Goal: Task Accomplishment & Management: Use online tool/utility

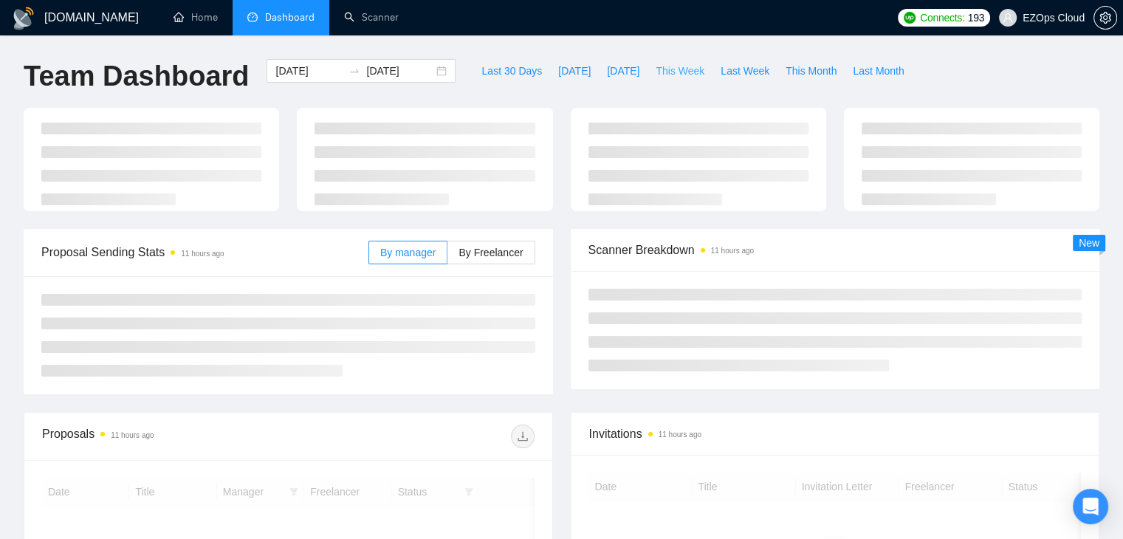
click at [676, 77] on span "This Week" at bounding box center [679, 71] width 49 height 16
type input "[DATE]"
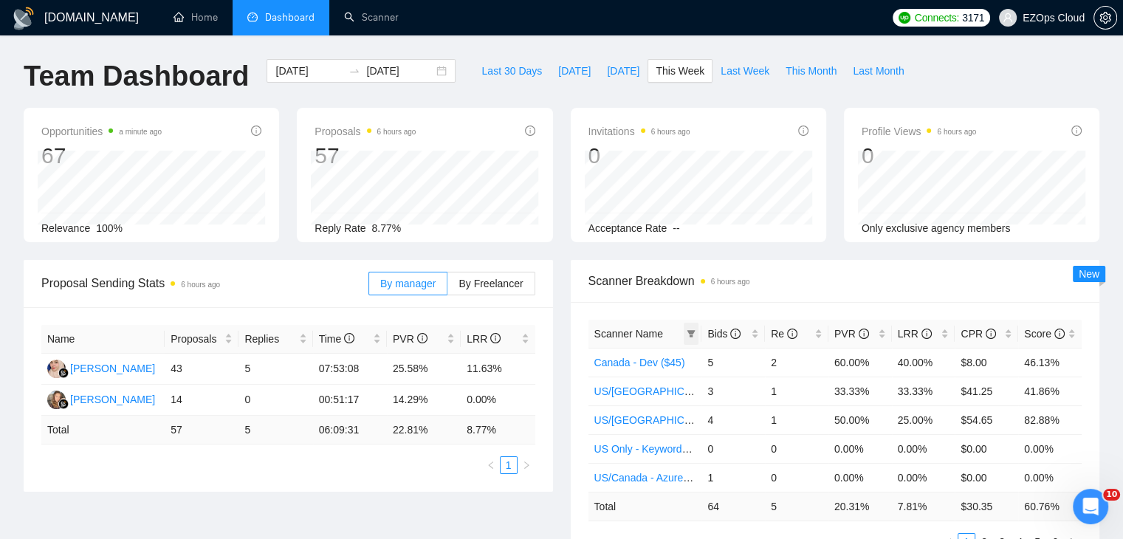
click at [694, 343] on span at bounding box center [691, 334] width 15 height 22
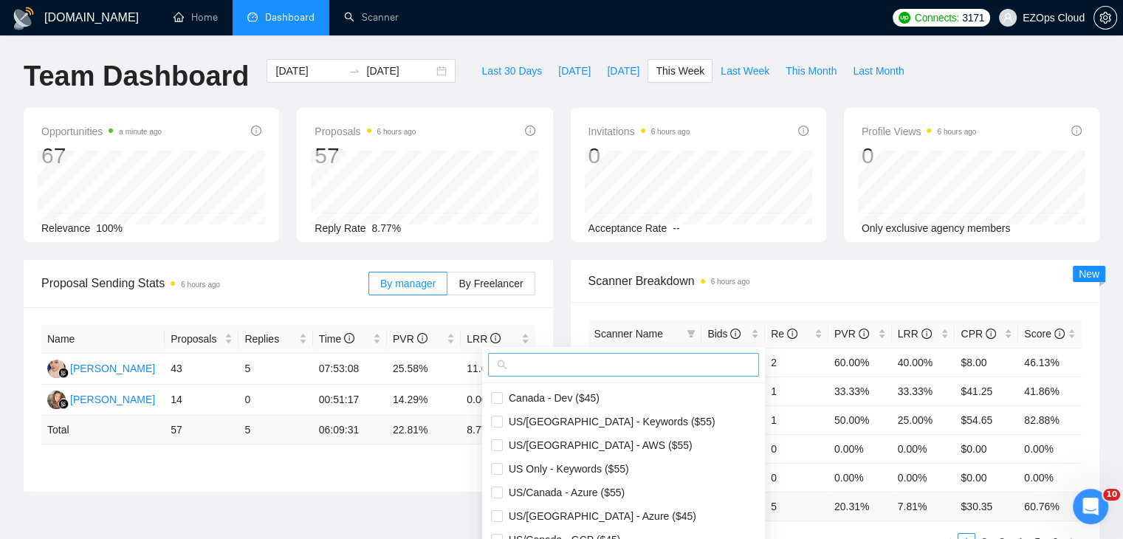
click at [630, 364] on input "text" at bounding box center [630, 365] width 240 height 16
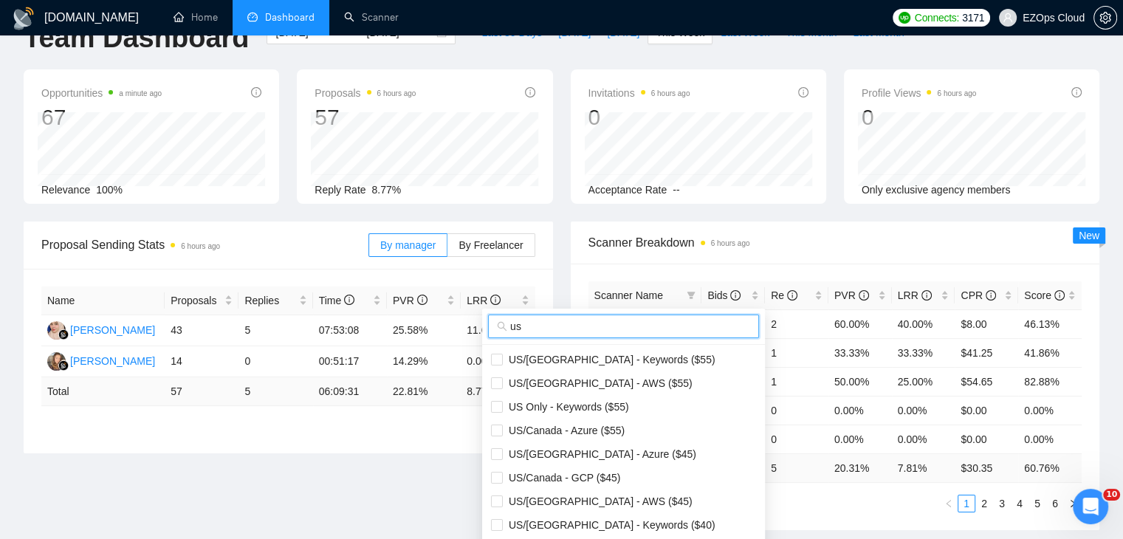
scroll to position [74, 0]
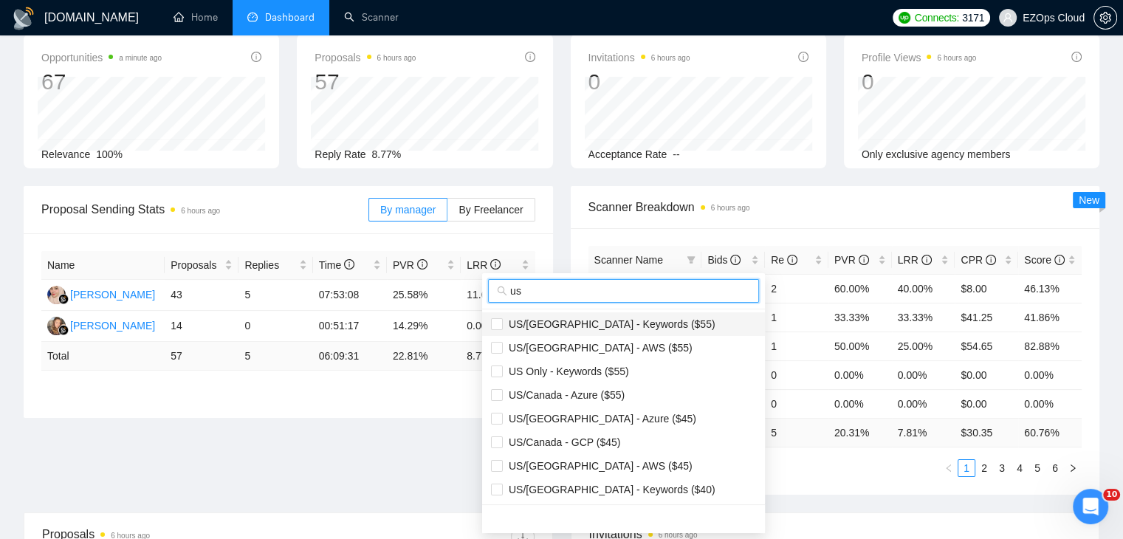
type input "us"
click at [625, 322] on span "US/[GEOGRAPHIC_DATA] - Keywords ($55)" at bounding box center [609, 324] width 213 height 12
checkbox input "true"
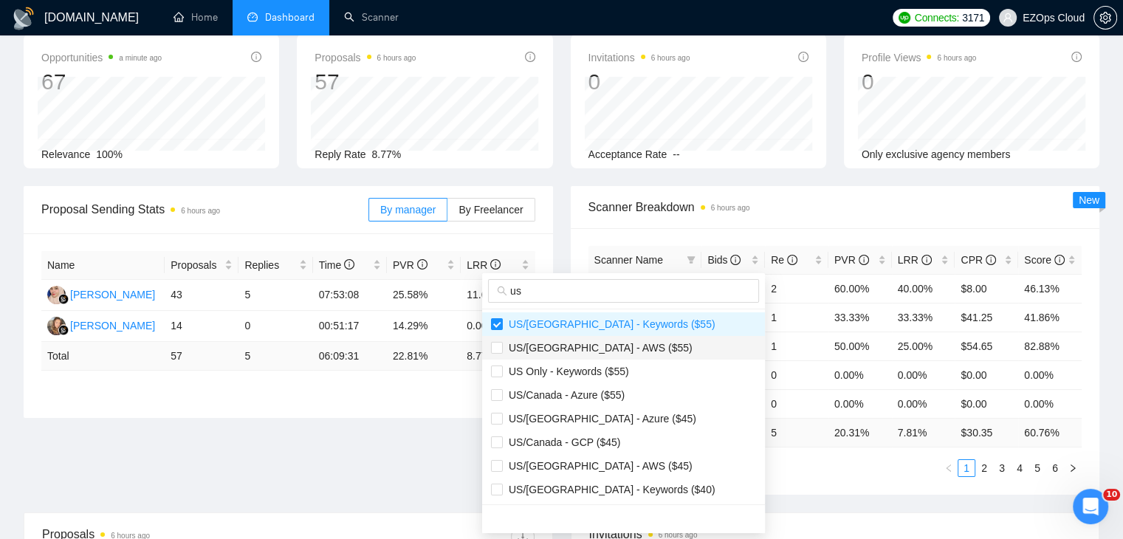
click at [592, 347] on span "US/[GEOGRAPHIC_DATA] - AWS ($55)" at bounding box center [598, 348] width 190 height 12
checkbox input "true"
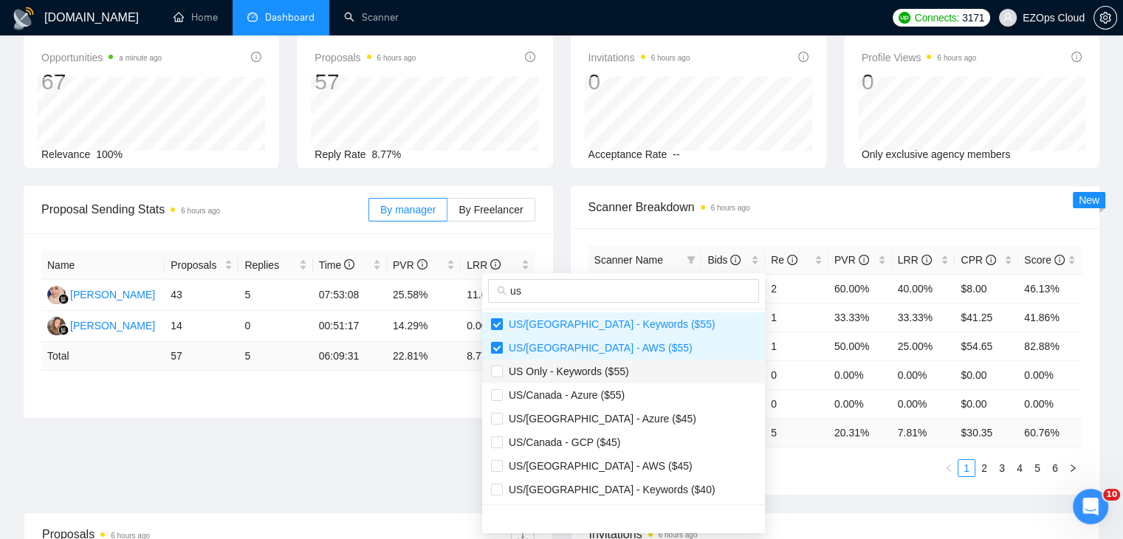
click at [616, 382] on li "US Only - Keywords ($55)" at bounding box center [623, 371] width 283 height 24
checkbox input "true"
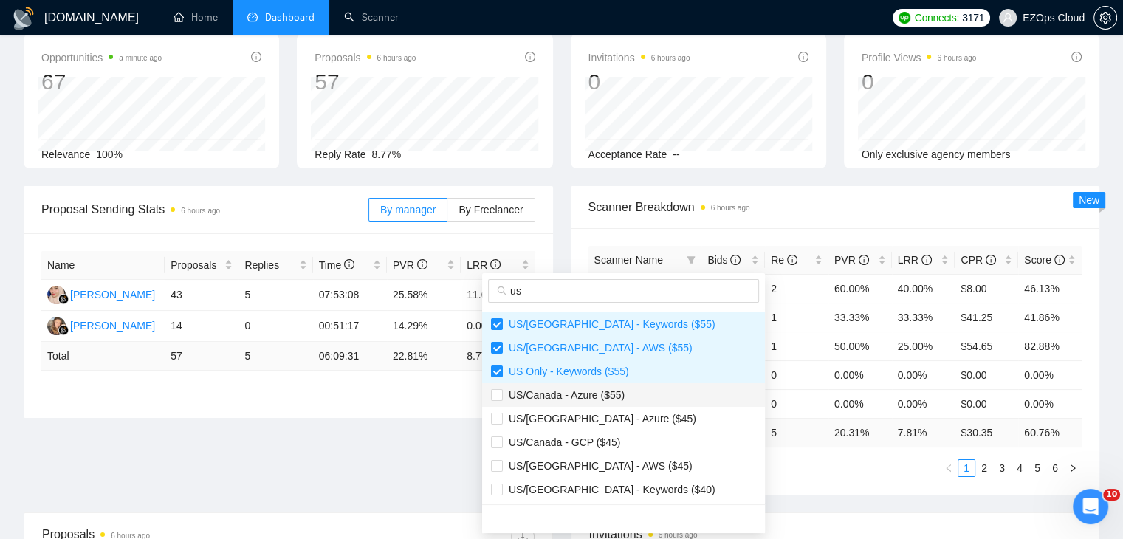
click at [620, 403] on li "US/Canada - Azure ($55)" at bounding box center [623, 395] width 283 height 24
checkbox input "true"
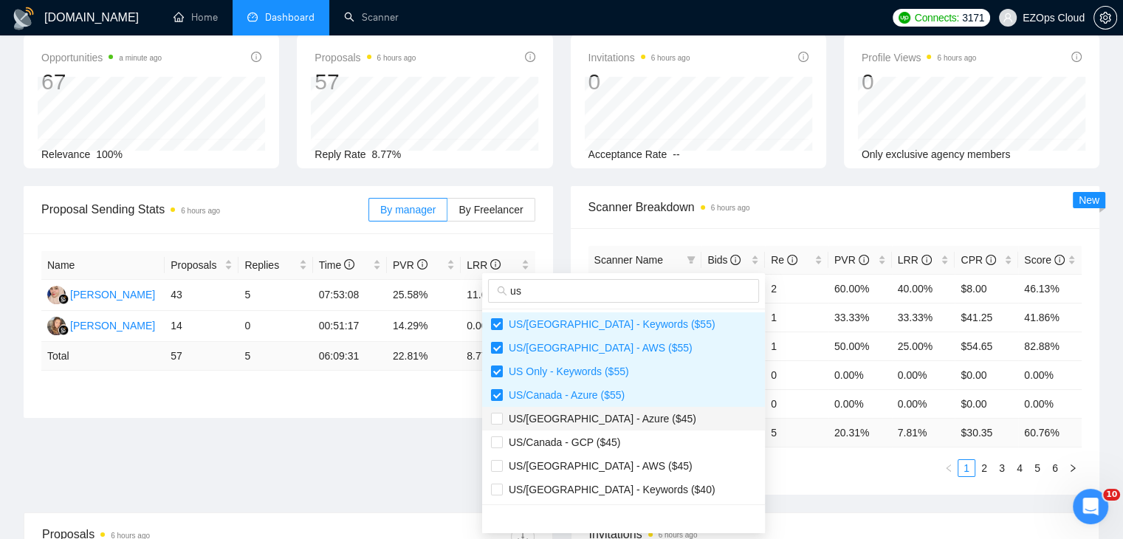
click at [620, 420] on span "US/[GEOGRAPHIC_DATA] - Azure ($45)" at bounding box center [599, 419] width 193 height 12
checkbox input "true"
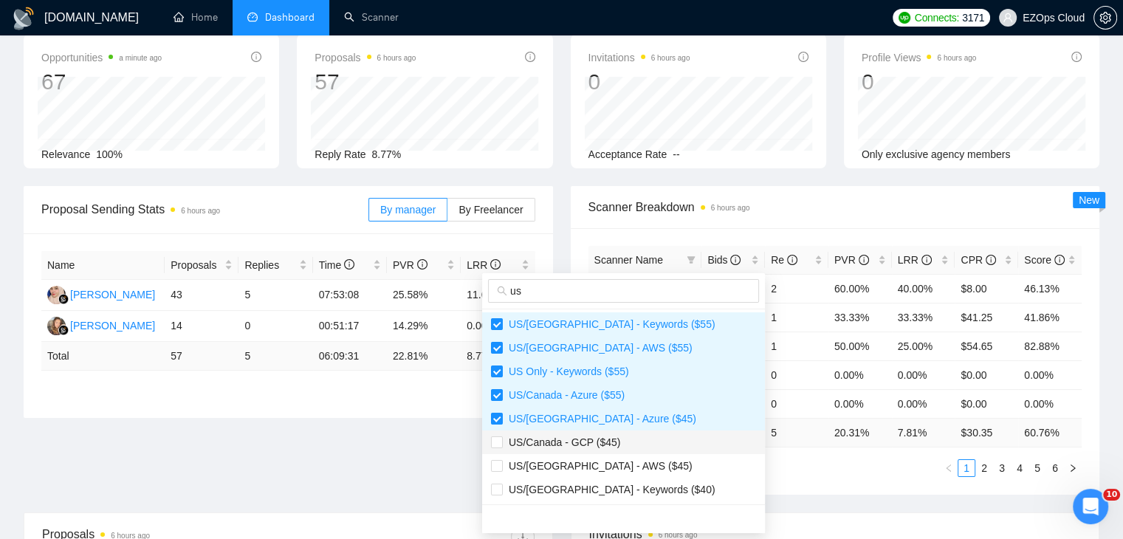
click at [619, 447] on span "US/Canada - GCP ($45)" at bounding box center [623, 442] width 265 height 16
checkbox input "true"
click at [621, 469] on span "US/[GEOGRAPHIC_DATA] - AWS ($45)" at bounding box center [623, 466] width 265 height 16
checkbox input "true"
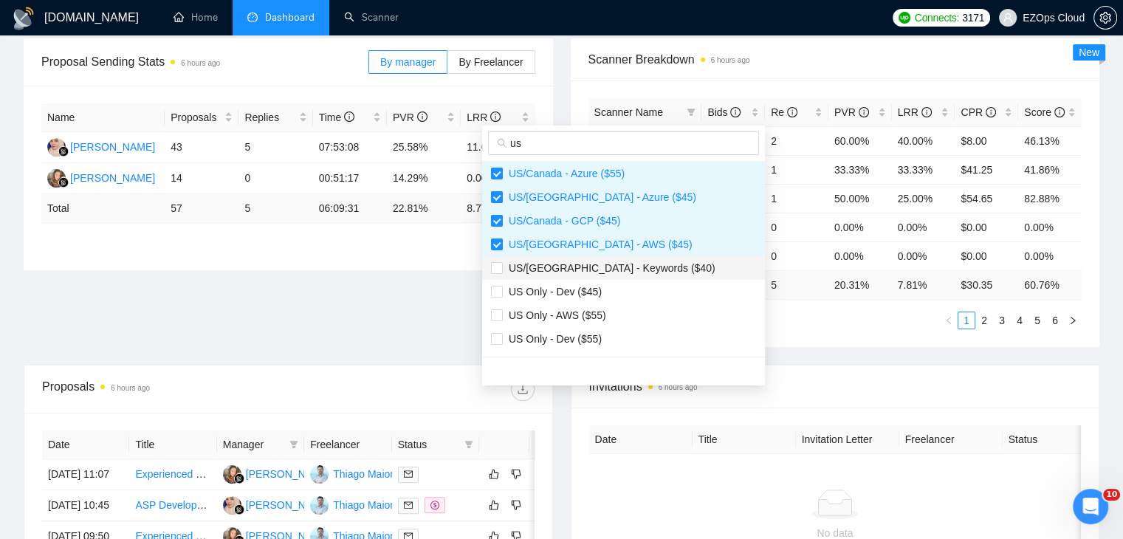
click at [635, 266] on span "US/[GEOGRAPHIC_DATA] - Keywords ($40)" at bounding box center [609, 268] width 213 height 12
checkbox input "true"
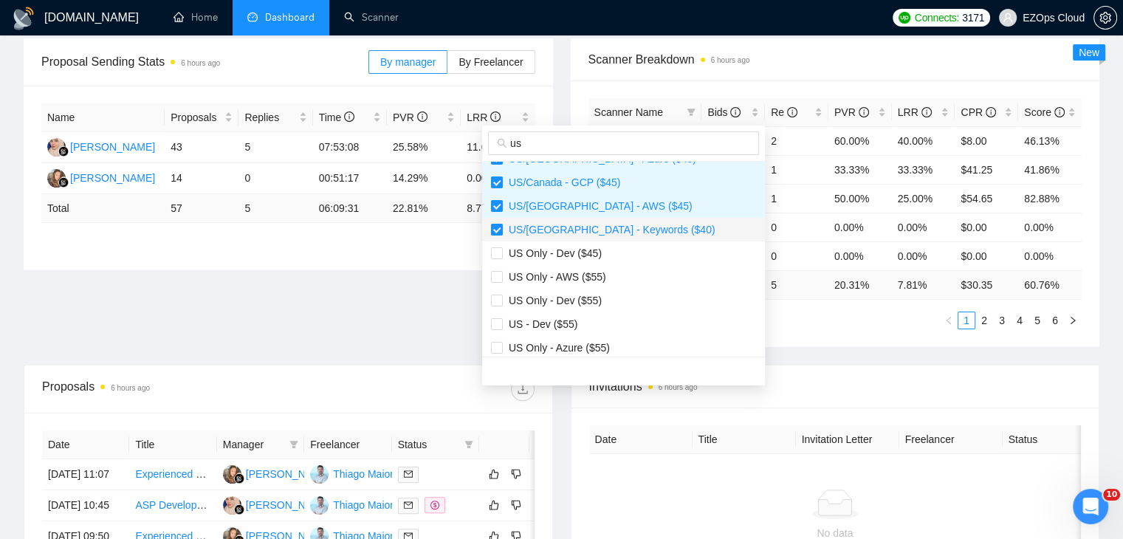
scroll to position [148, 0]
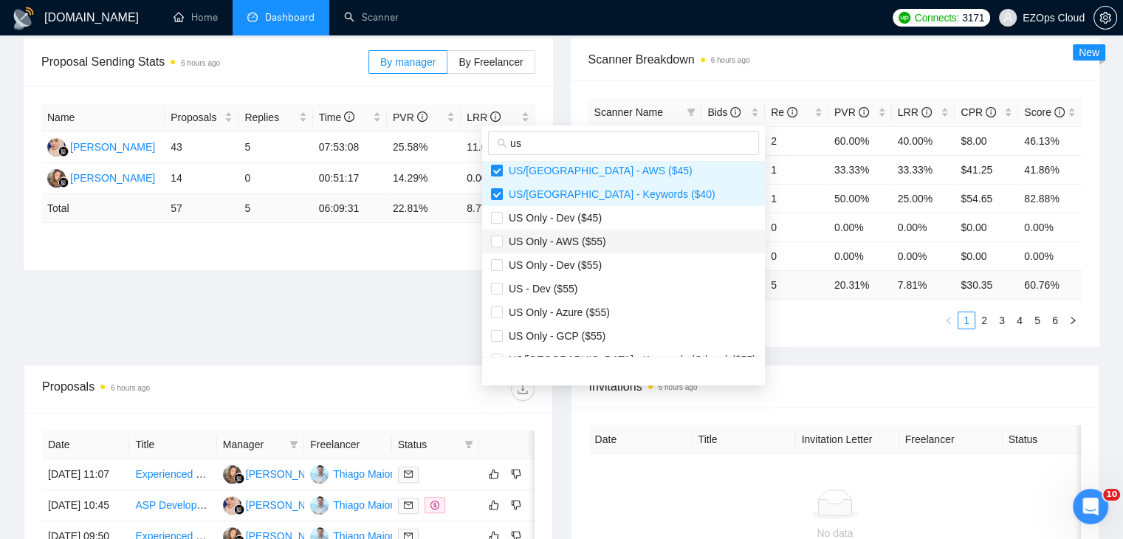
click at [588, 246] on span "US Only - AWS ($55)" at bounding box center [554, 241] width 103 height 12
checkbox input "true"
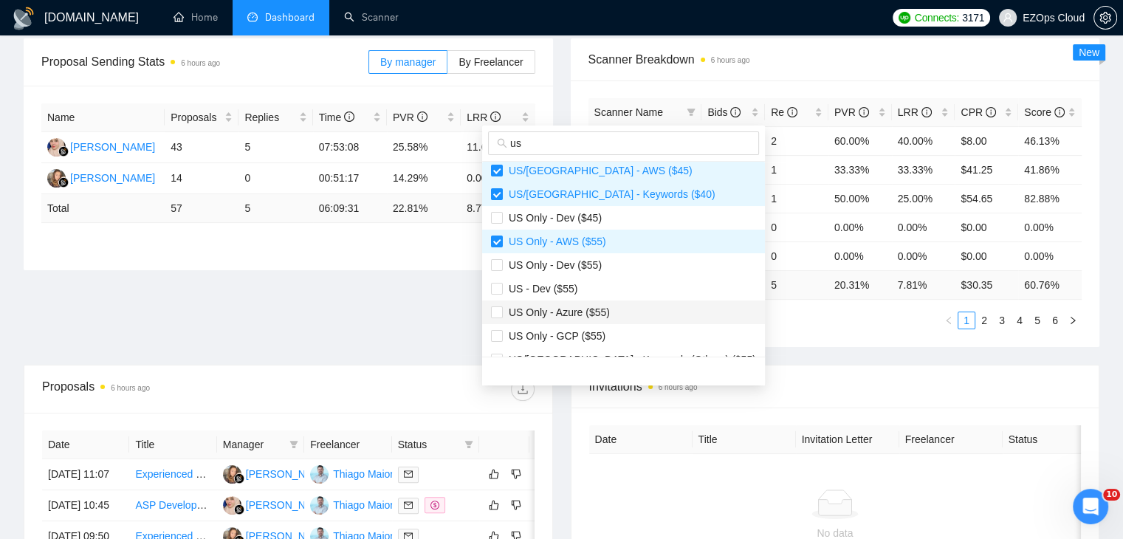
click at [591, 313] on span "US Only - Azure ($55)" at bounding box center [556, 312] width 107 height 12
checkbox input "true"
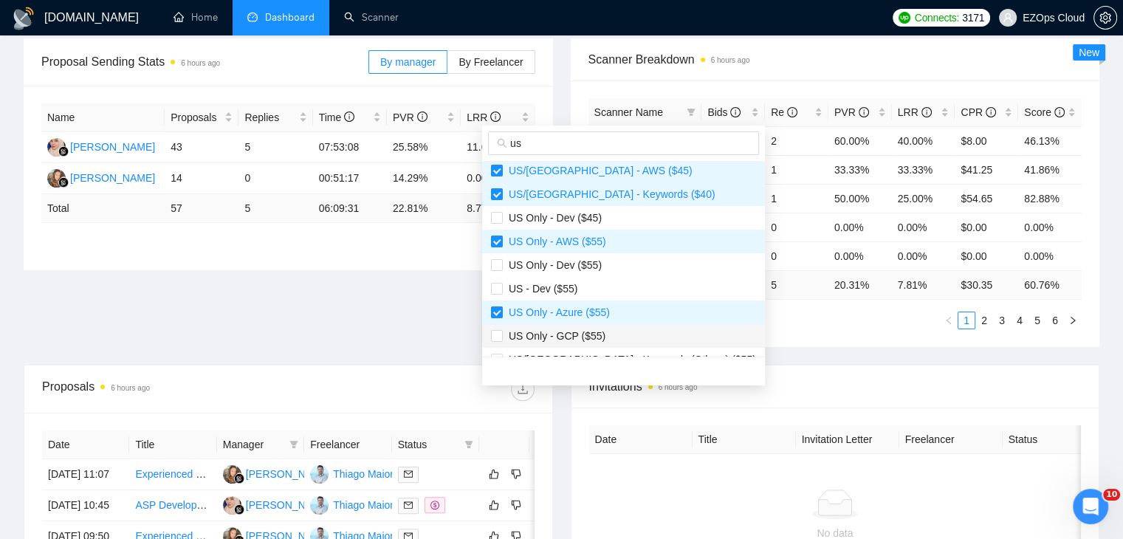
click at [602, 342] on span "US Only - GCP ($55)" at bounding box center [623, 336] width 265 height 16
checkbox input "true"
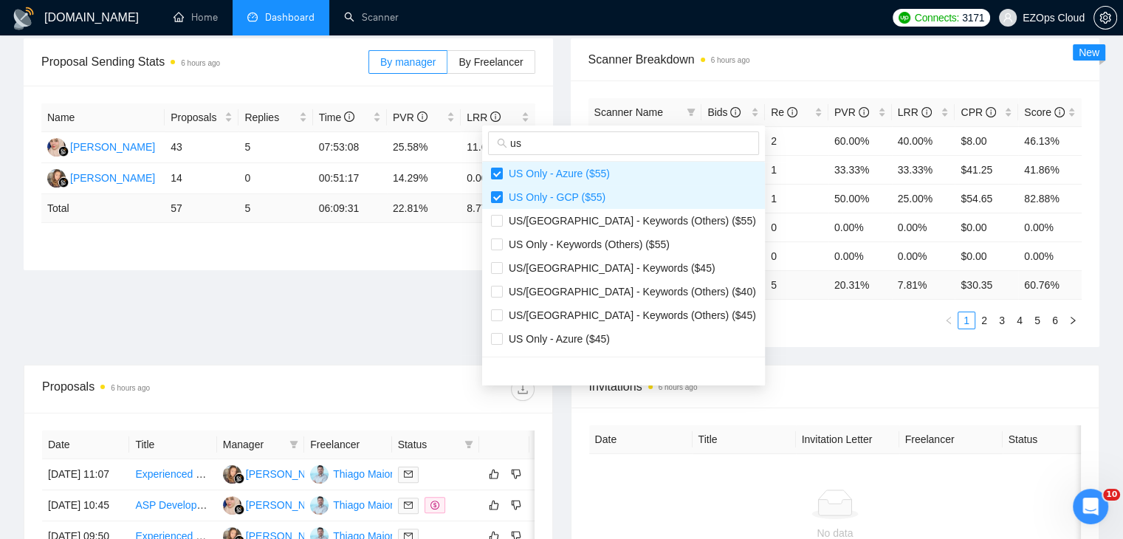
scroll to position [295, 0]
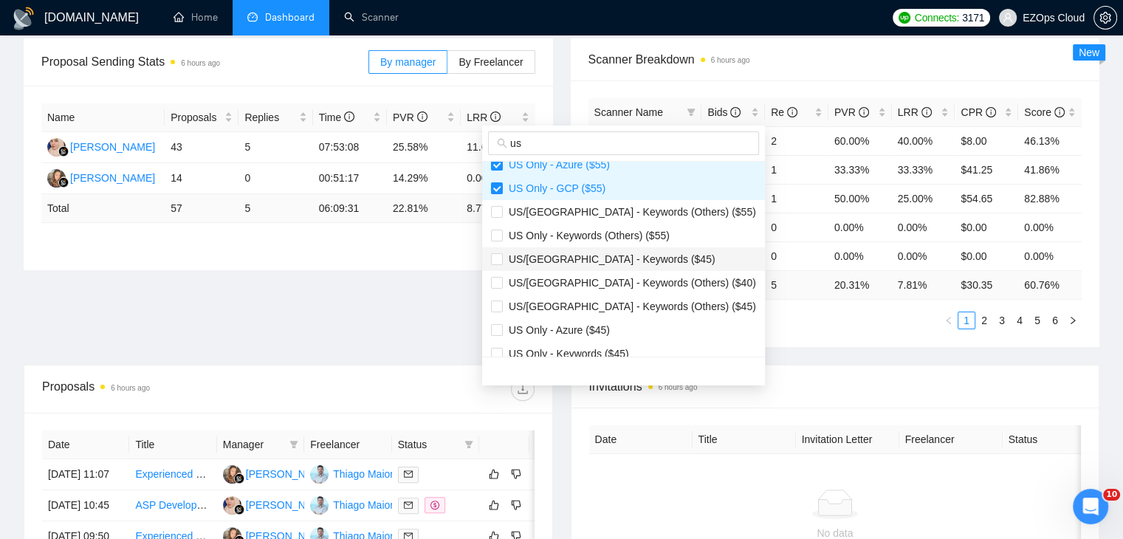
click at [606, 262] on span "US/[GEOGRAPHIC_DATA] - Keywords ($45)" at bounding box center [609, 259] width 213 height 12
checkbox input "true"
click at [608, 333] on span "US Only - Azure ($45)" at bounding box center [623, 330] width 265 height 16
checkbox input "true"
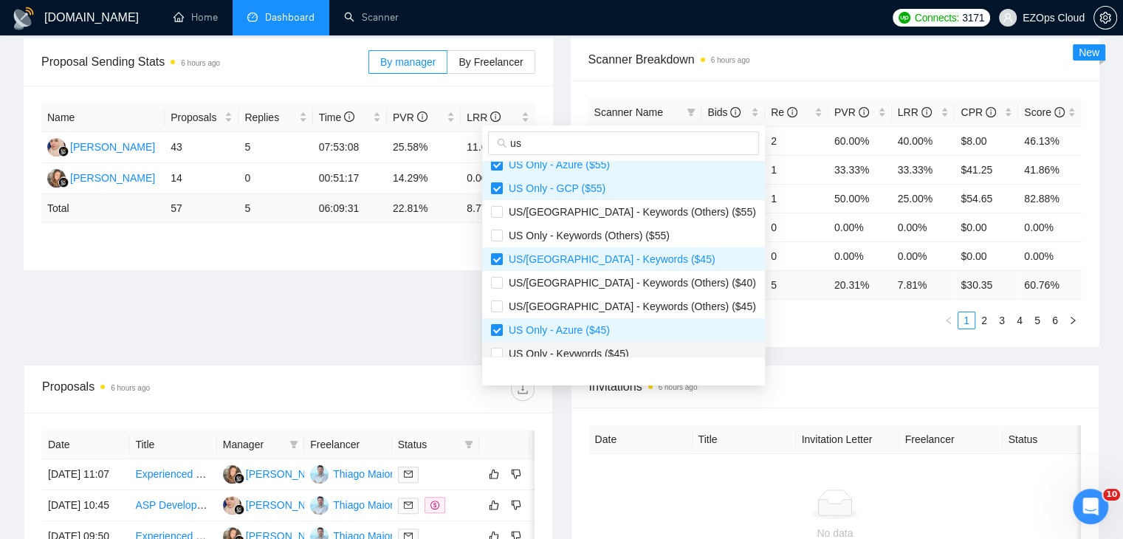
click at [628, 346] on span "US Only - Keywords ($45)" at bounding box center [623, 353] width 265 height 16
checkbox input "true"
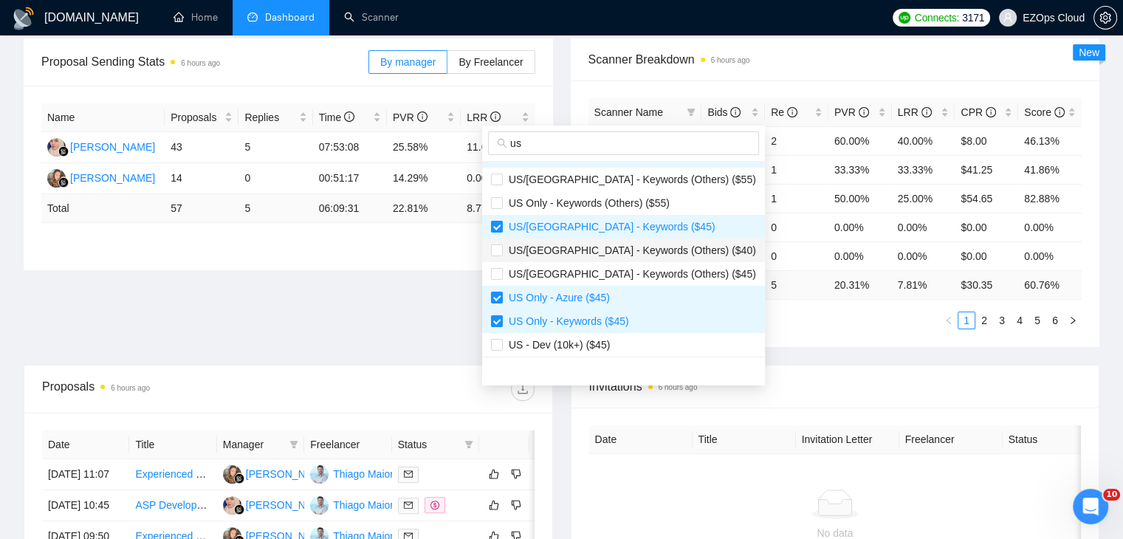
scroll to position [354, 0]
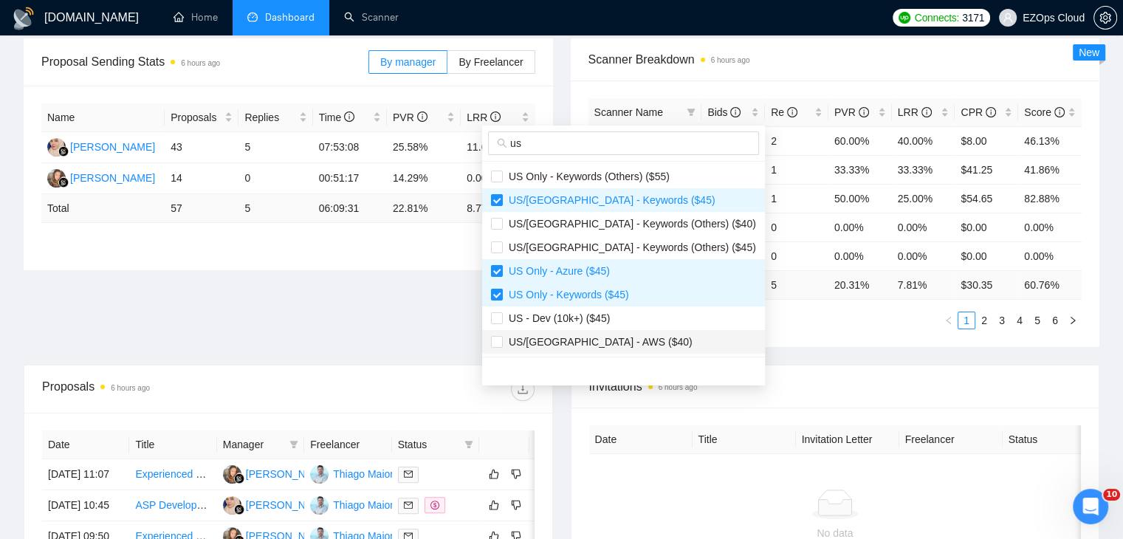
click at [638, 340] on span "US/[GEOGRAPHIC_DATA] - AWS ($40)" at bounding box center [623, 342] width 265 height 16
checkbox input "true"
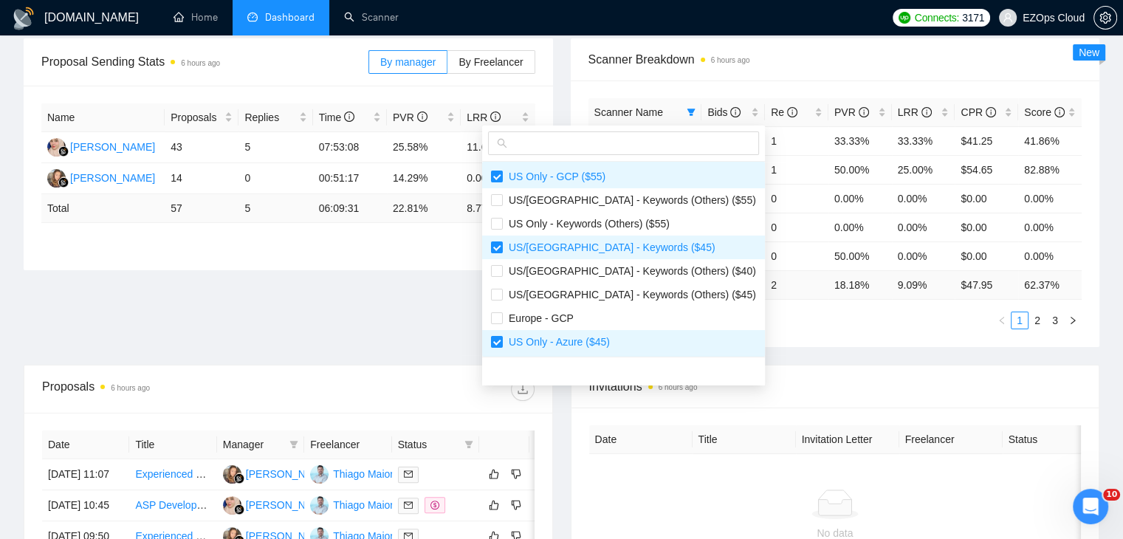
click at [771, 331] on div "Scanner Name Bids Re PVR LRR CPR Score [GEOGRAPHIC_DATA]/[GEOGRAPHIC_DATA] - Ke…" at bounding box center [835, 213] width 529 height 266
